Goal: Check status: Check status

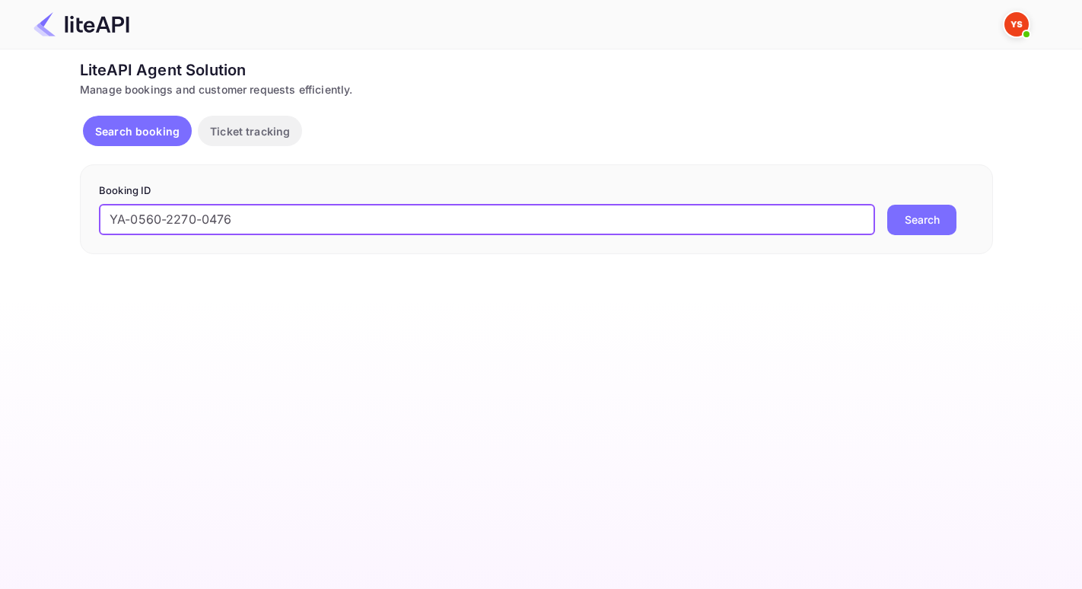
drag, startPoint x: 228, startPoint y: 216, endPoint x: 44, endPoint y: 193, distance: 185.6
click at [45, 193] on div "Ticket Affiliate URL [URL][DOMAIN_NAME] Business partner name Nuitee Travel Cus…" at bounding box center [536, 157] width 1037 height 196
type input "v"
click at [887, 205] on button "Search" at bounding box center [921, 220] width 69 height 30
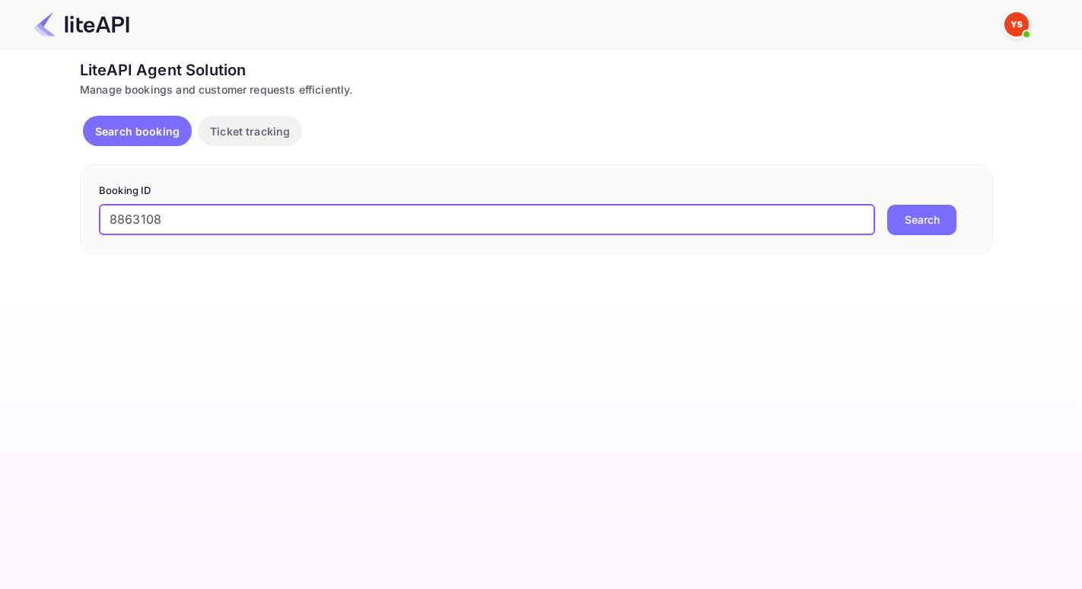
type input "8863108"
click at [887, 205] on button "Search" at bounding box center [921, 220] width 69 height 30
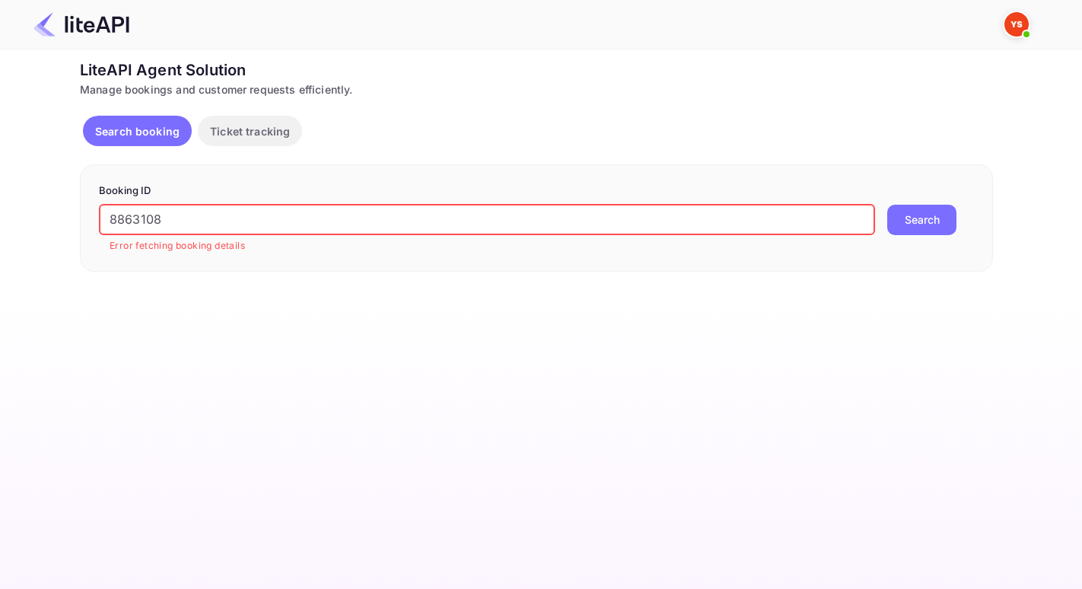
click at [887, 205] on button "Search" at bounding box center [921, 220] width 69 height 30
drag, startPoint x: 179, startPoint y: 210, endPoint x: 49, endPoint y: 204, distance: 129.5
click at [51, 206] on div "Ticket Affiliate URL [URL][DOMAIN_NAME] Business partner name Nuitee Travel Cus…" at bounding box center [536, 165] width 1037 height 213
drag, startPoint x: 191, startPoint y: 223, endPoint x: 33, endPoint y: 218, distance: 157.6
click at [34, 219] on div "Ticket Affiliate URL [URL][DOMAIN_NAME] Business partner name Nuitee Travel Cus…" at bounding box center [536, 165] width 1037 height 213
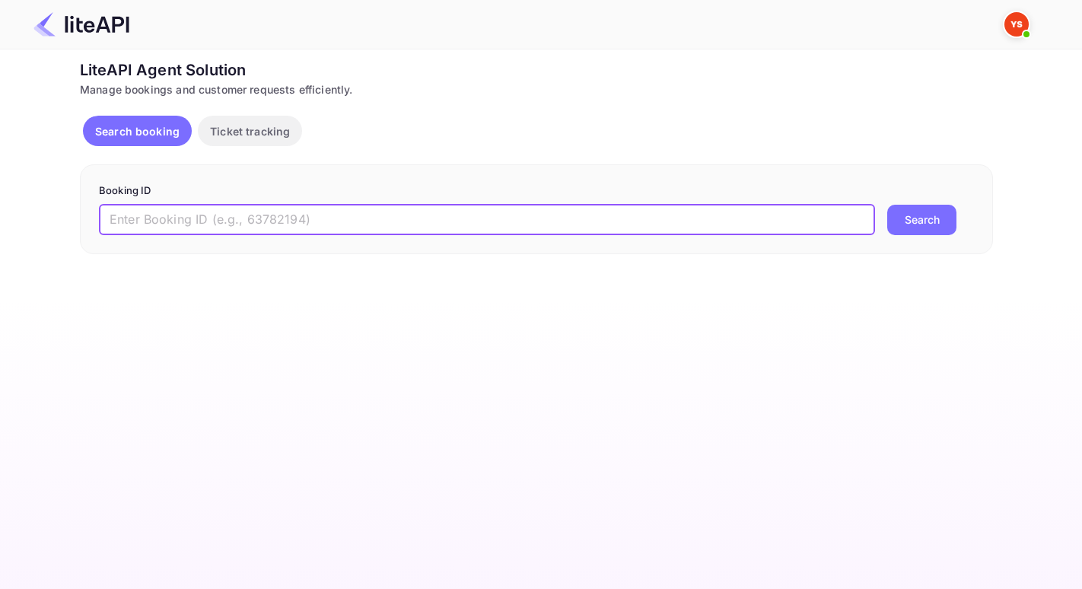
paste input "8863108"
type input "8863108"
click at [887, 205] on button "Search" at bounding box center [921, 220] width 69 height 30
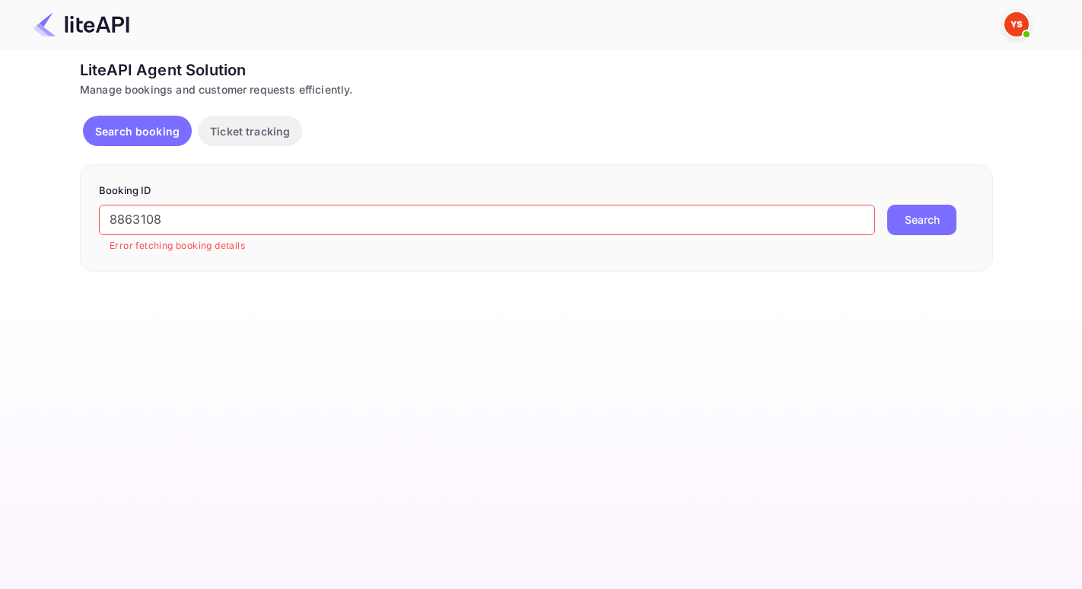
click at [914, 221] on button "Search" at bounding box center [921, 220] width 69 height 30
